Goal: Task Accomplishment & Management: Manage account settings

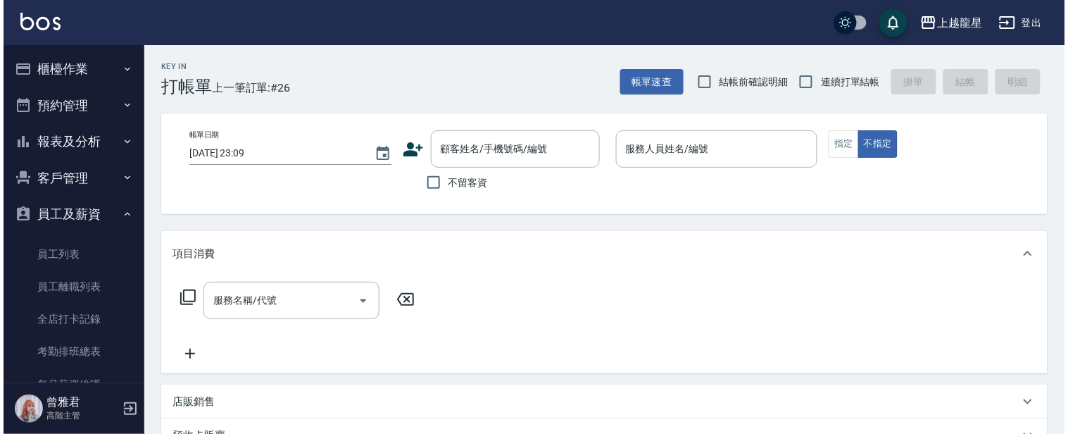
scroll to position [156, 0]
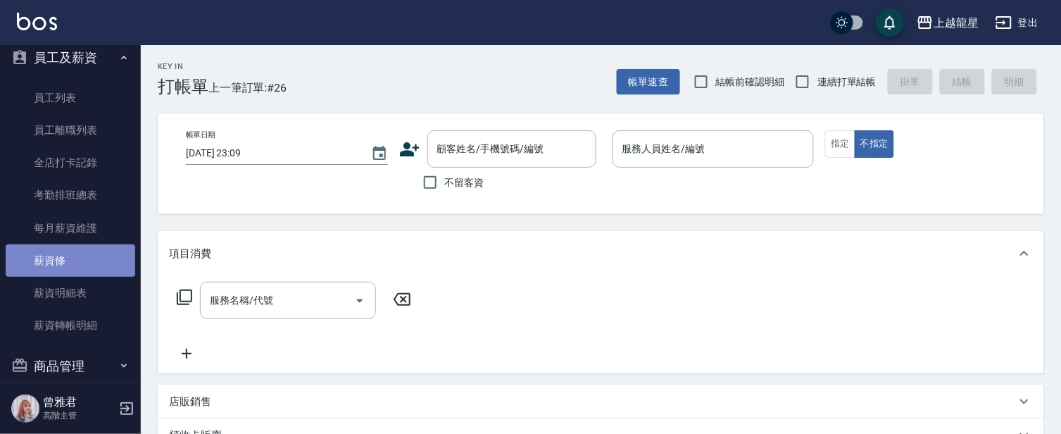
click at [75, 269] on link "薪資條" at bounding box center [71, 260] width 130 height 32
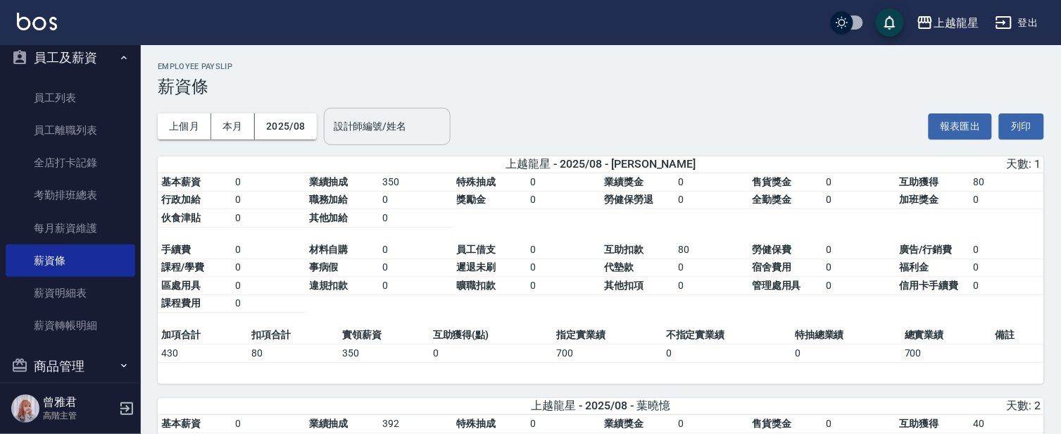
click at [365, 134] on input "設計師編號/姓名" at bounding box center [387, 126] width 114 height 25
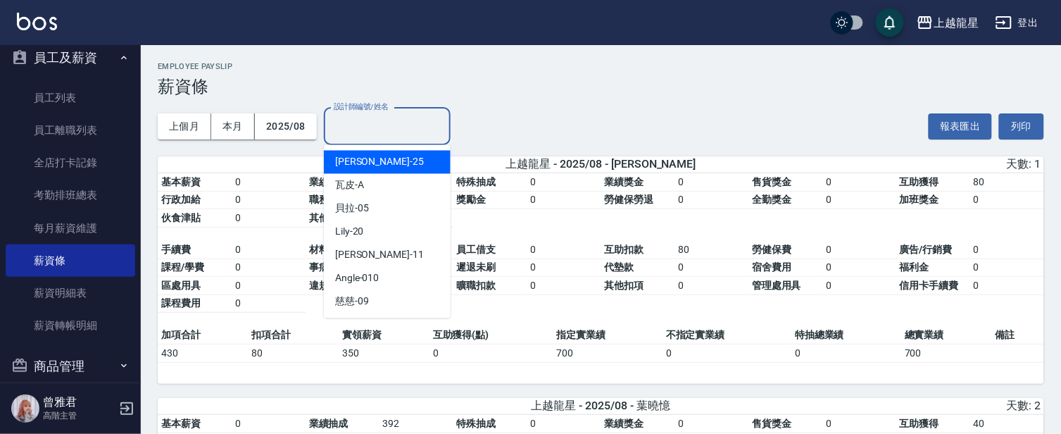
type input "1"
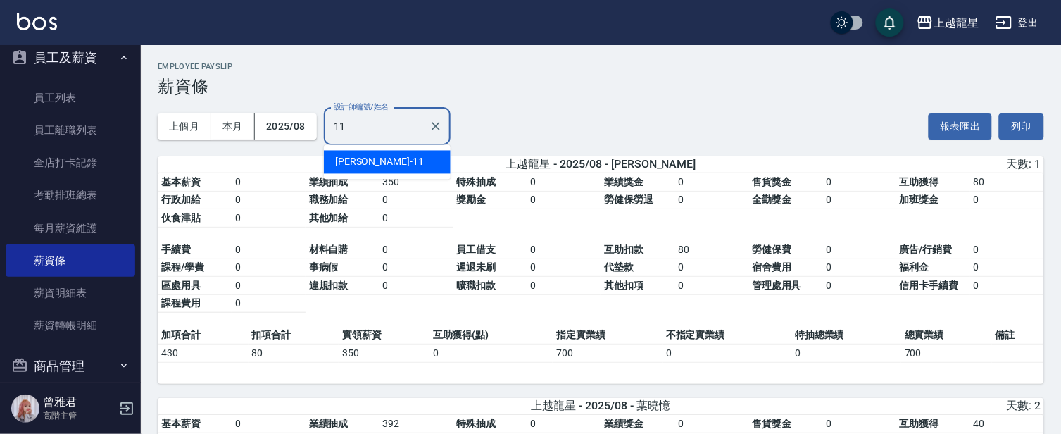
click at [366, 153] on div "[PERSON_NAME] -11" at bounding box center [387, 162] width 127 height 23
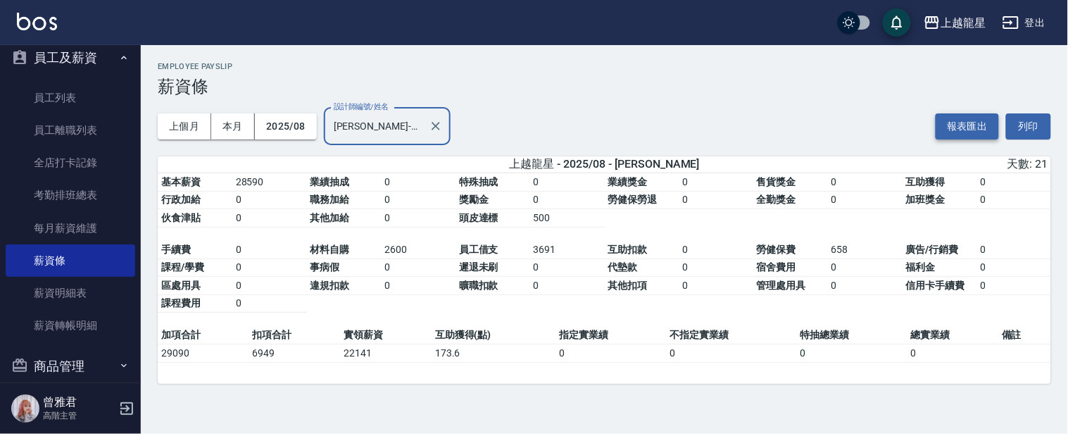
type input "[PERSON_NAME]-11"
click at [984, 127] on button "報表匯出" at bounding box center [967, 126] width 63 height 26
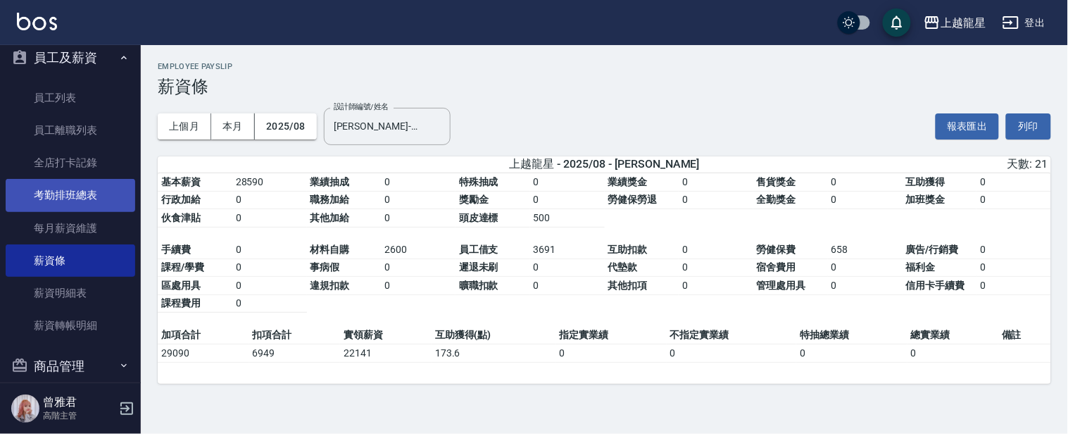
click at [82, 203] on link "考勤排班總表" at bounding box center [71, 195] width 130 height 32
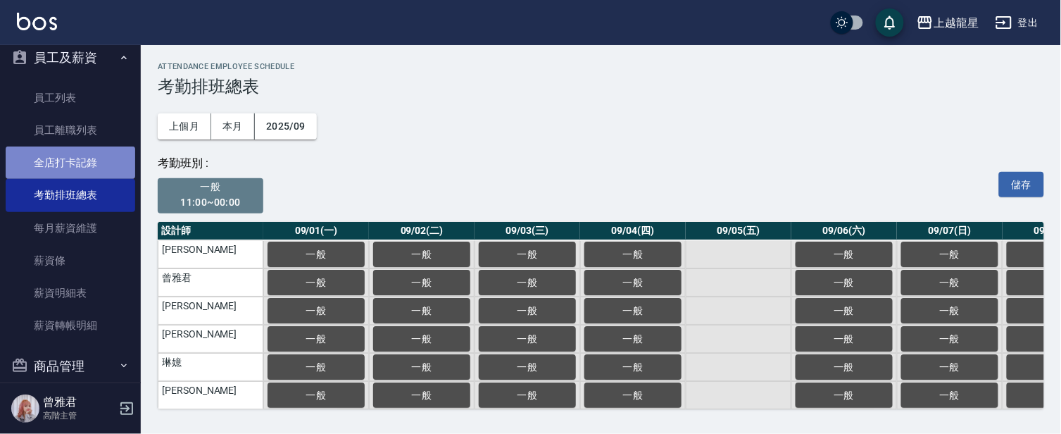
click at [86, 167] on link "全店打卡記錄" at bounding box center [71, 162] width 130 height 32
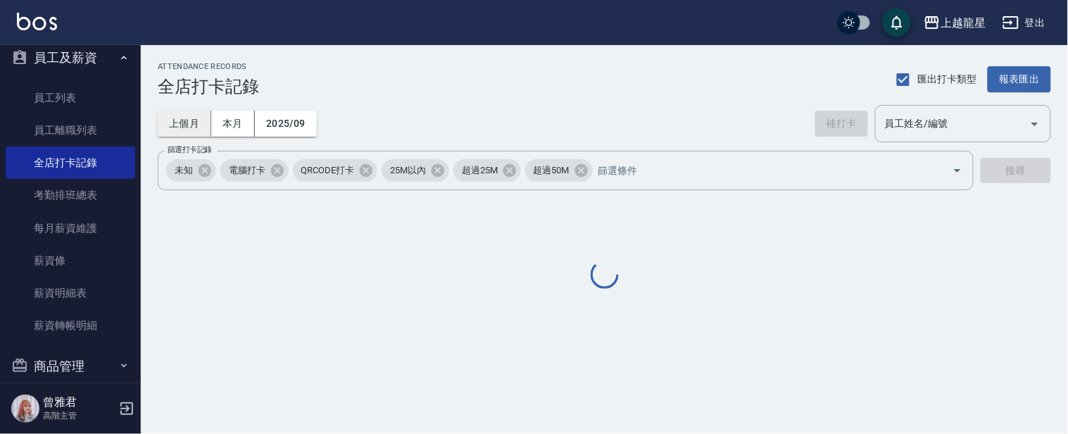
click at [200, 122] on button "上個月" at bounding box center [185, 124] width 54 height 26
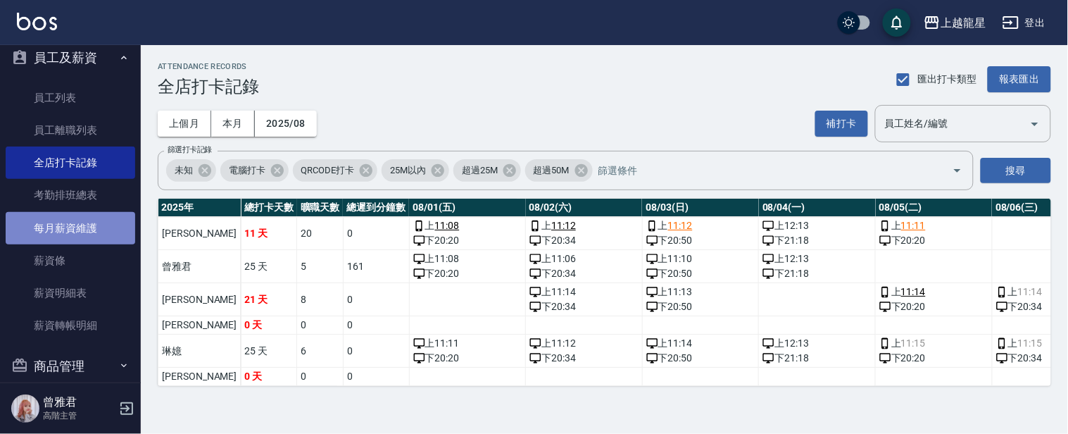
click at [92, 223] on link "每月薪資維護" at bounding box center [71, 228] width 130 height 32
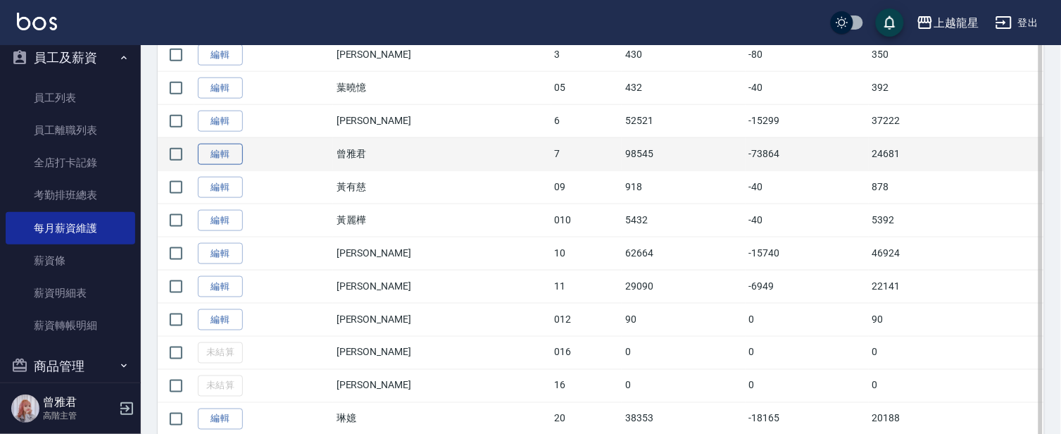
scroll to position [391, 0]
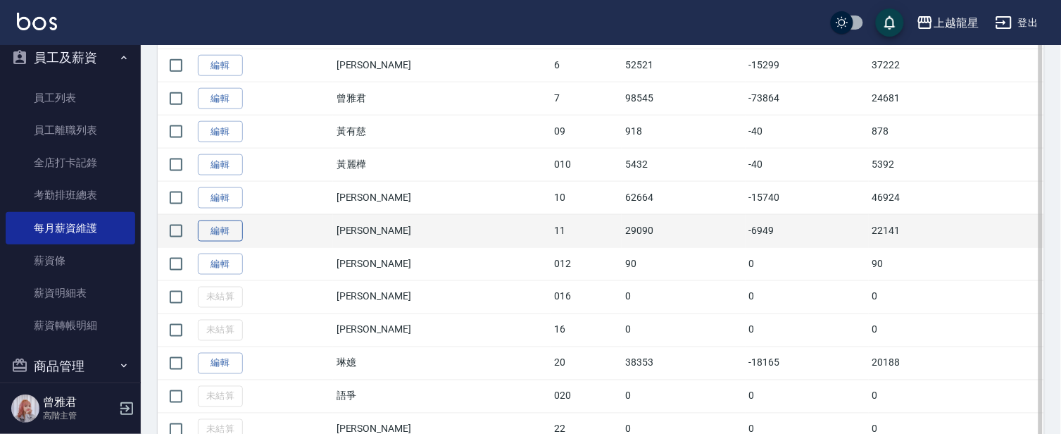
click at [216, 223] on link "編輯" at bounding box center [220, 231] width 45 height 22
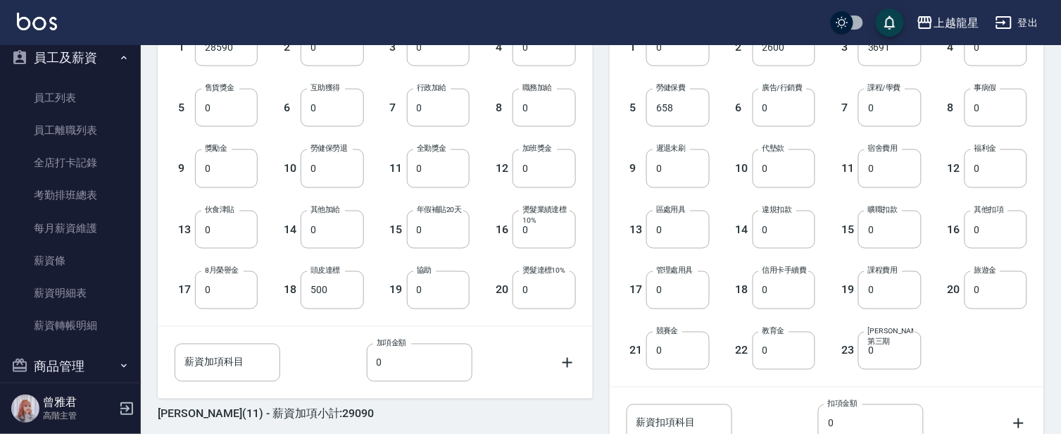
scroll to position [541, 0]
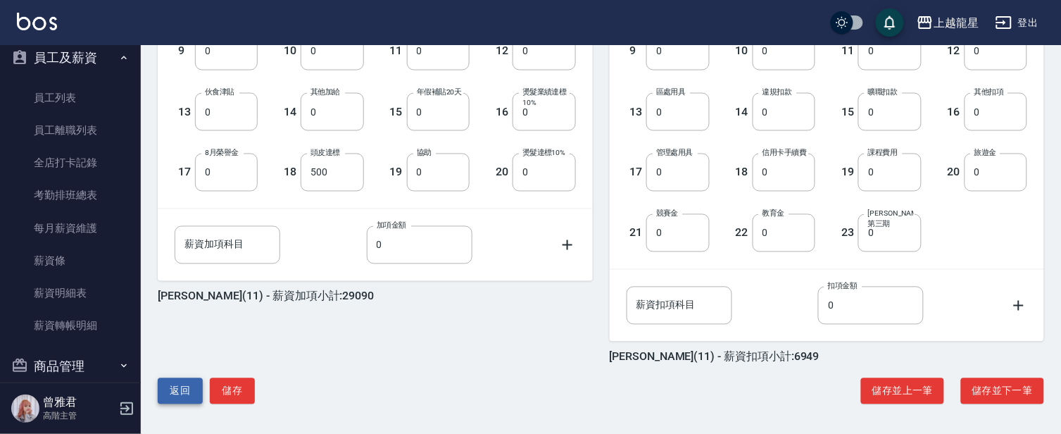
click at [186, 390] on button "返回" at bounding box center [180, 391] width 45 height 26
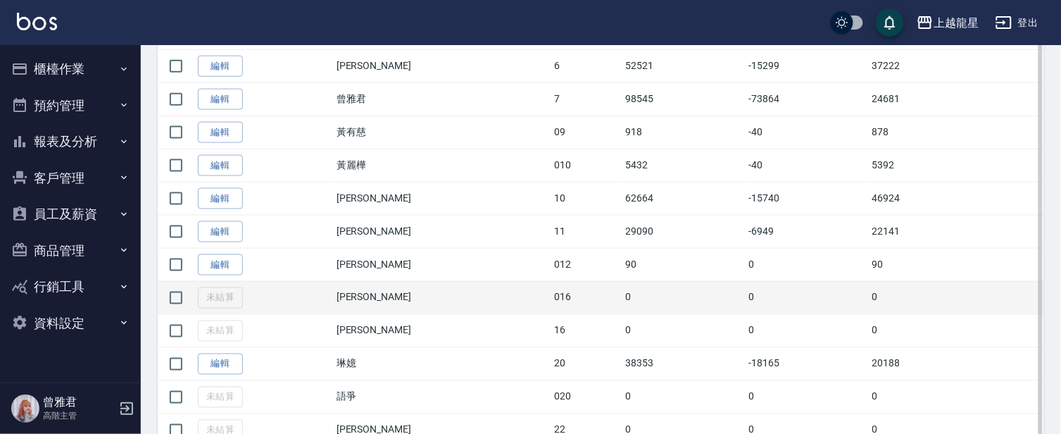
scroll to position [469, 0]
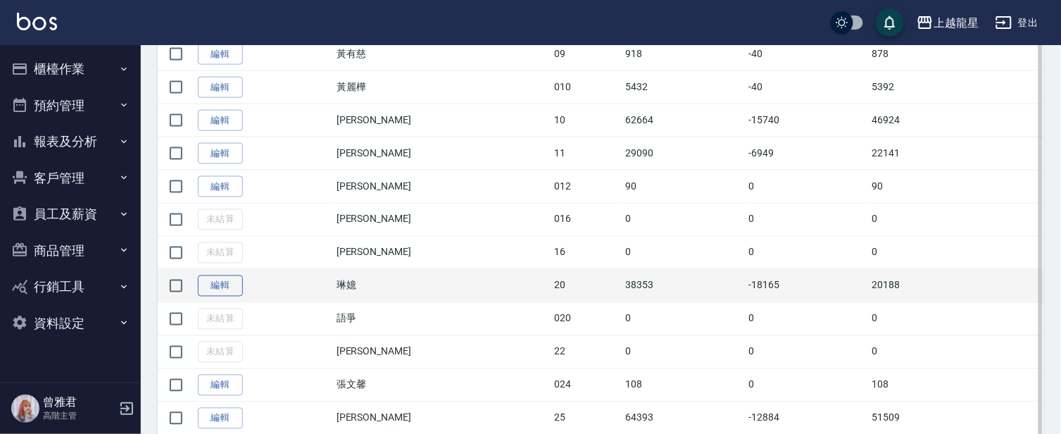
click at [232, 287] on link "編輯" at bounding box center [220, 286] width 45 height 22
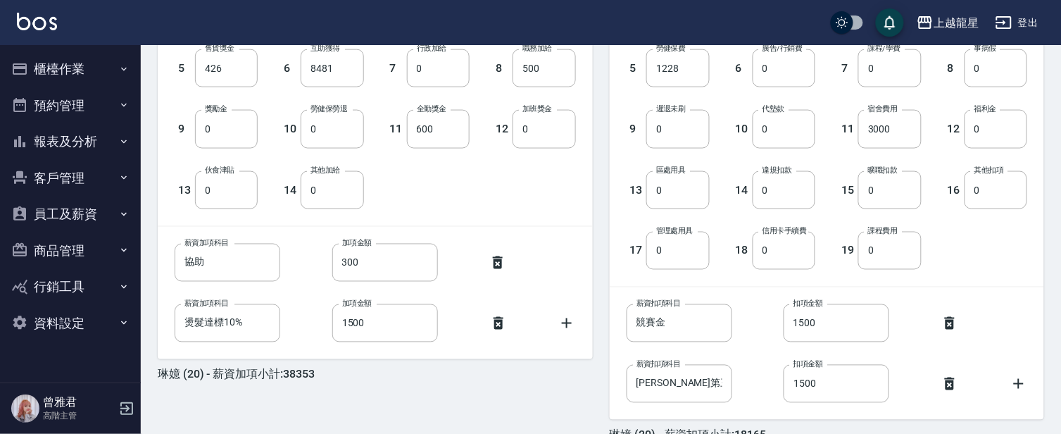
scroll to position [541, 0]
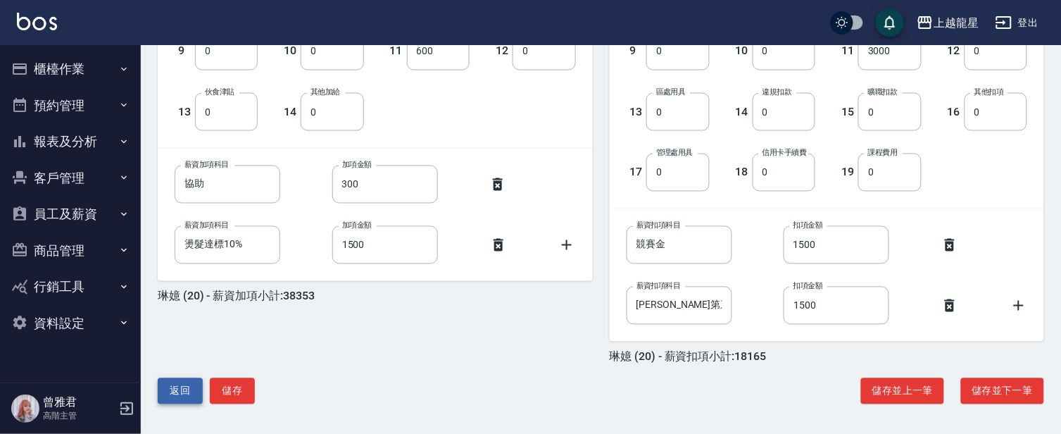
click at [186, 390] on button "返回" at bounding box center [180, 391] width 45 height 26
